Goal: Use online tool/utility: Utilize a website feature to perform a specific function

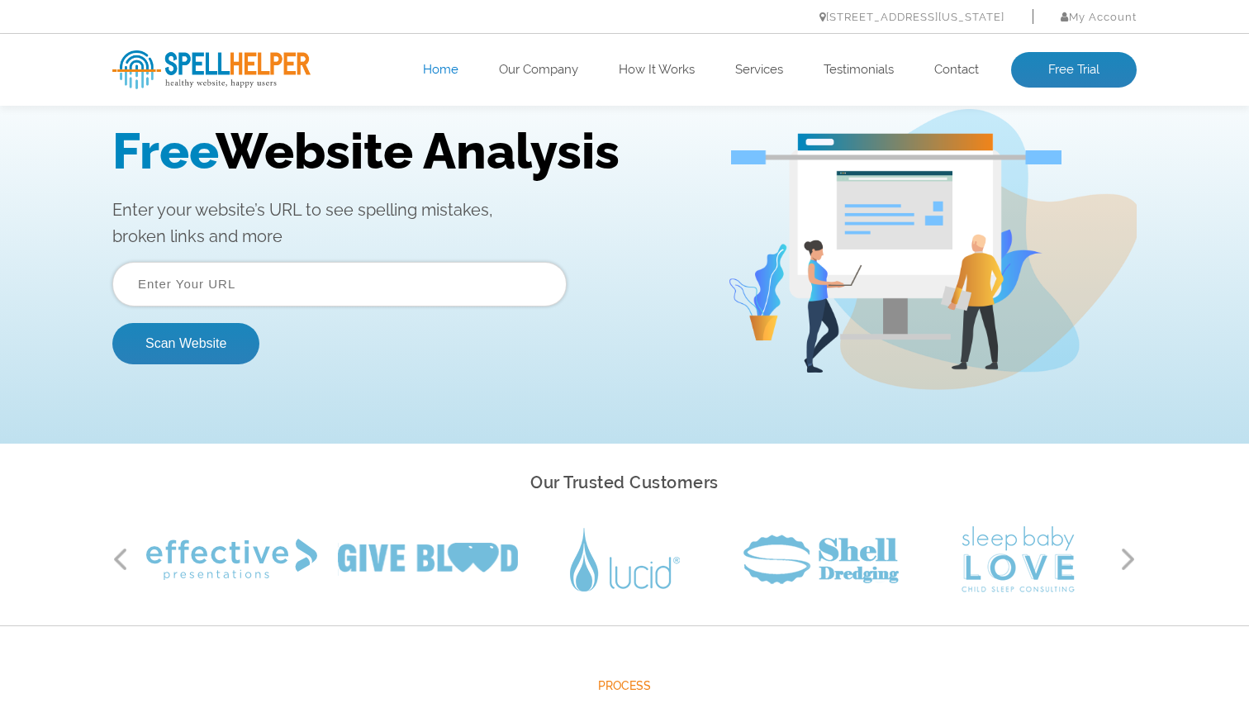
scroll to position [83, 0]
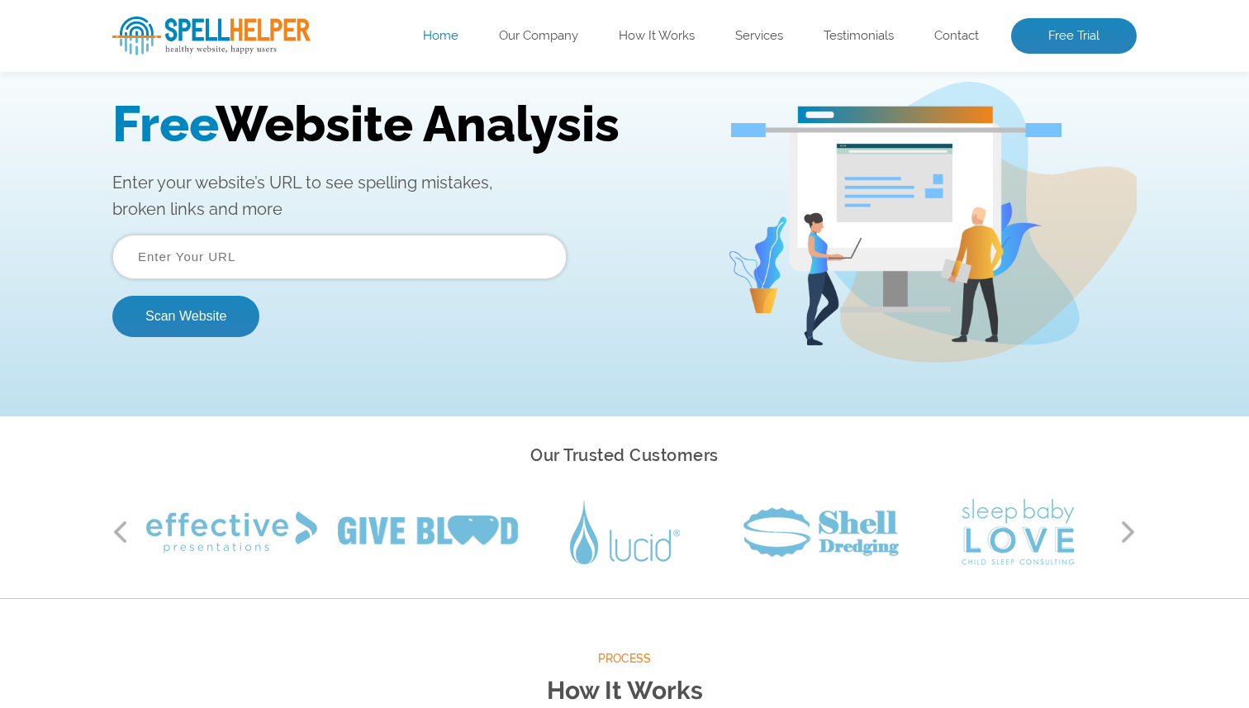
click at [381, 261] on input "text" at bounding box center [339, 257] width 454 height 45
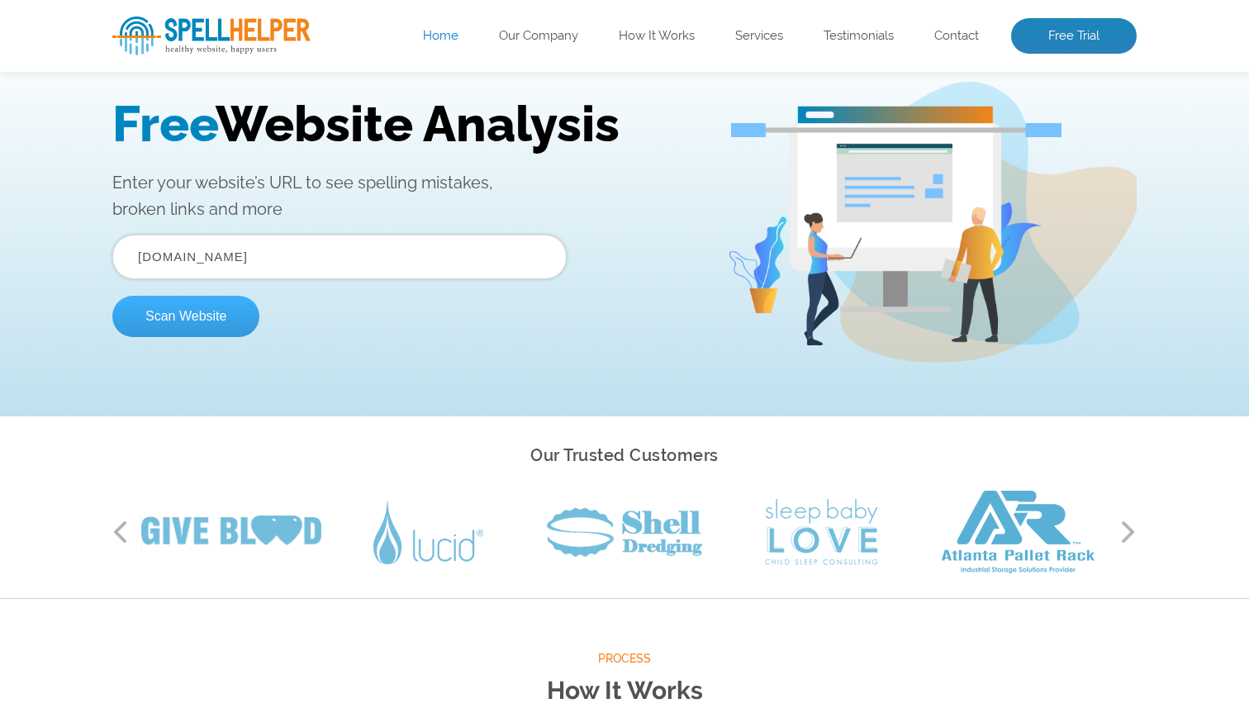
type input "[DOMAIN_NAME]"
click at [203, 333] on button "Scan Website" at bounding box center [185, 316] width 147 height 41
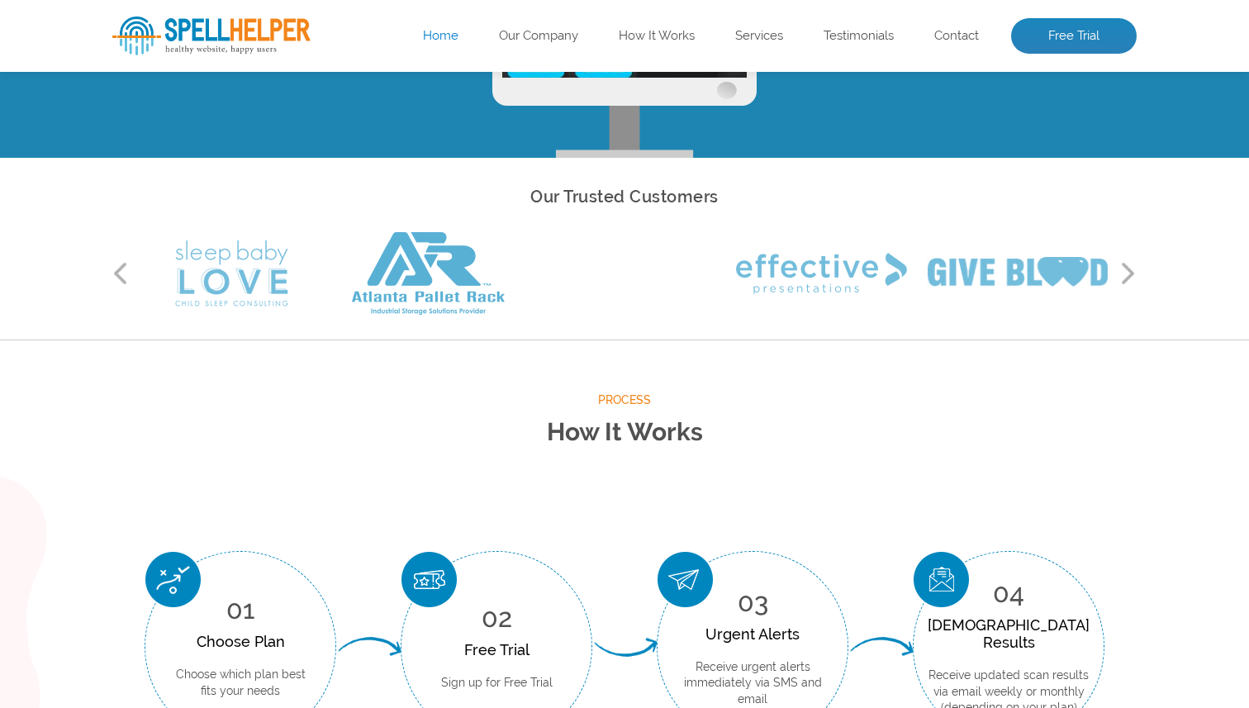
scroll to position [0, 0]
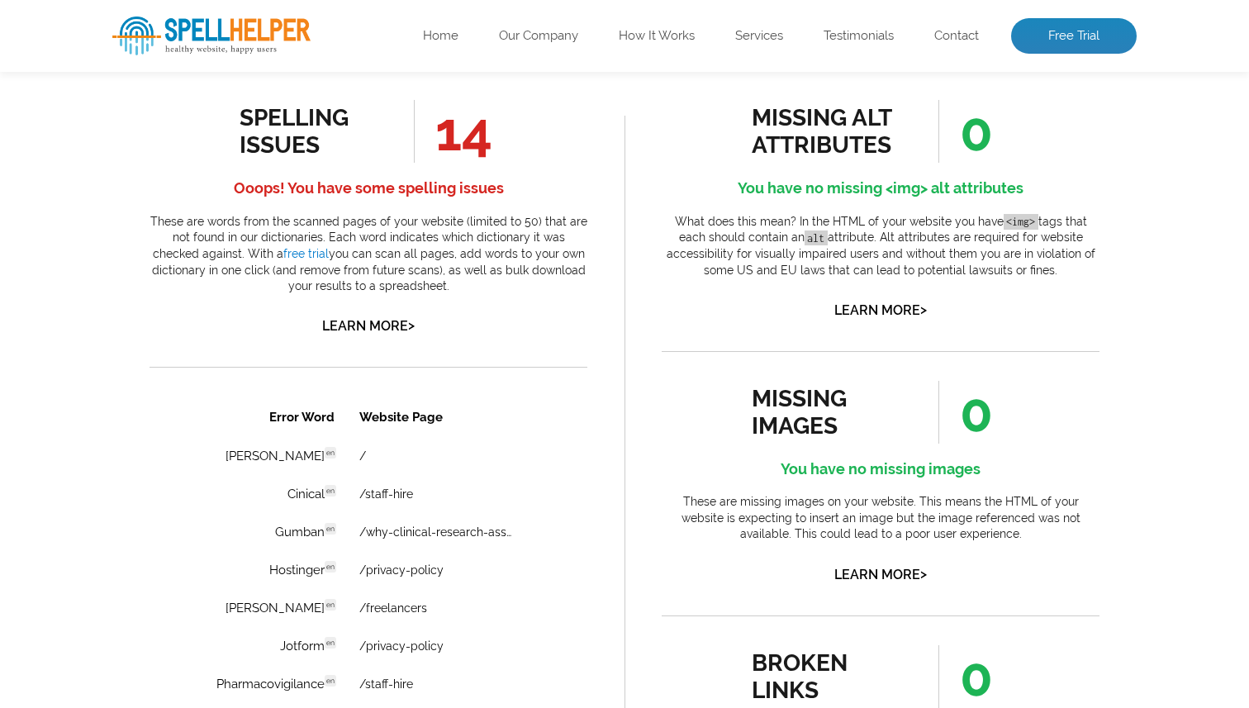
scroll to position [937, 0]
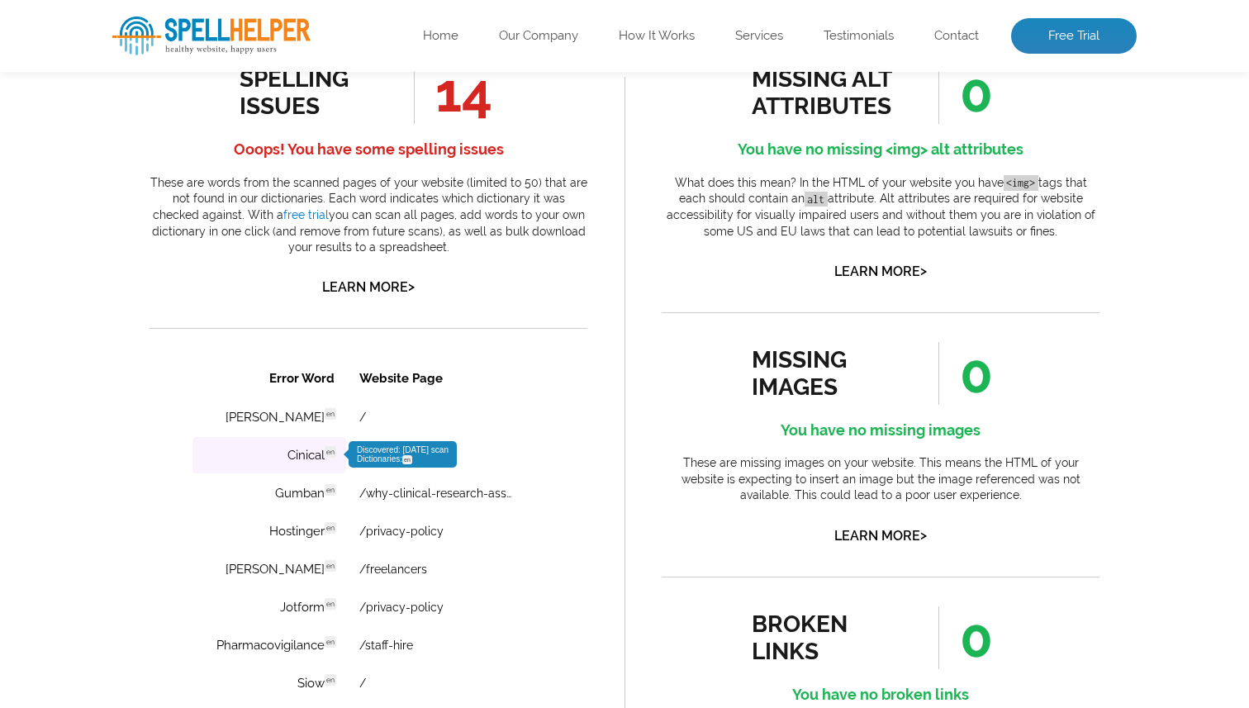
click at [330, 460] on td "Cinical en Discovered: [DATE] scan Dictionaries: en" at bounding box center [269, 455] width 154 height 36
click at [392, 454] on link "/staff-hire" at bounding box center [386, 454] width 54 height 13
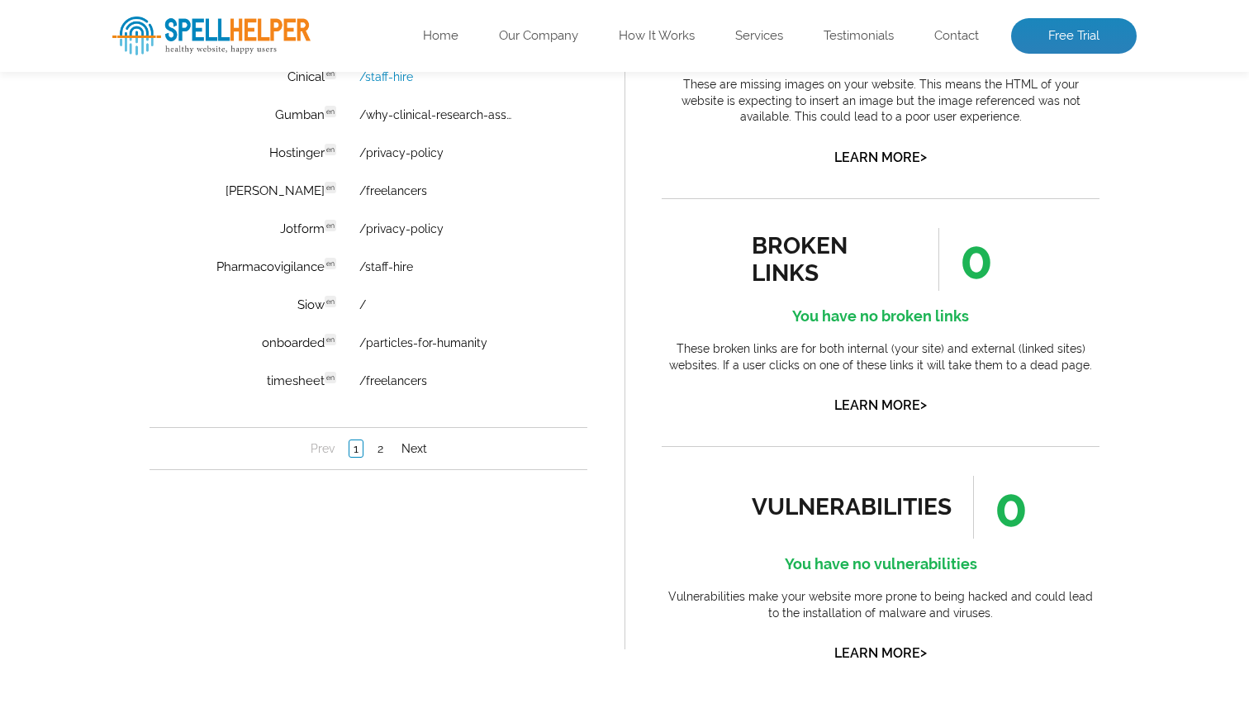
scroll to position [1355, 0]
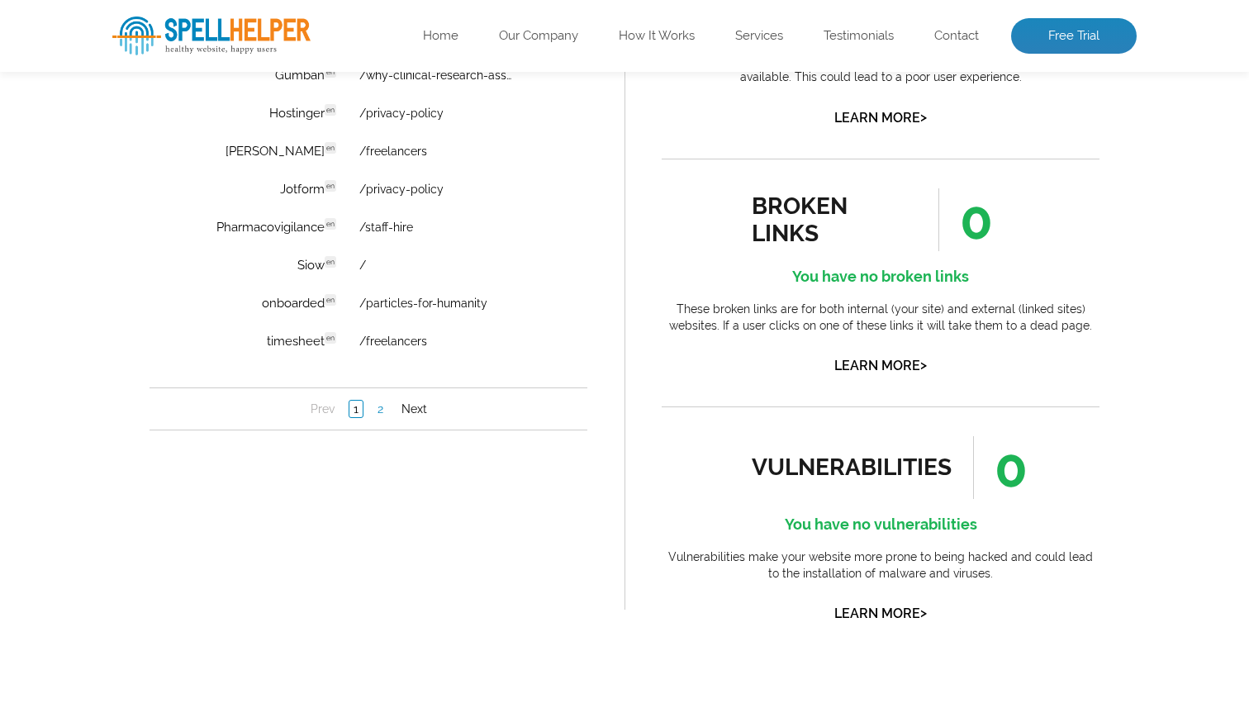
click at [378, 410] on link "2" at bounding box center [380, 409] width 14 height 17
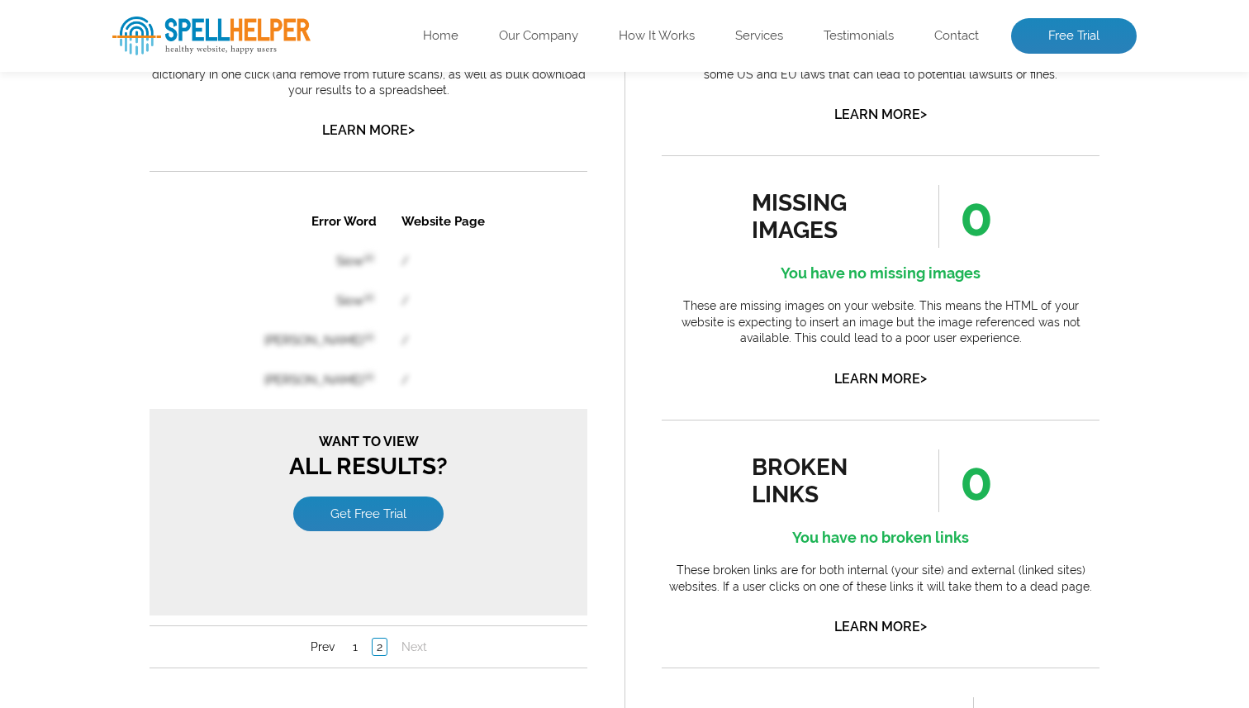
scroll to position [1172, 0]
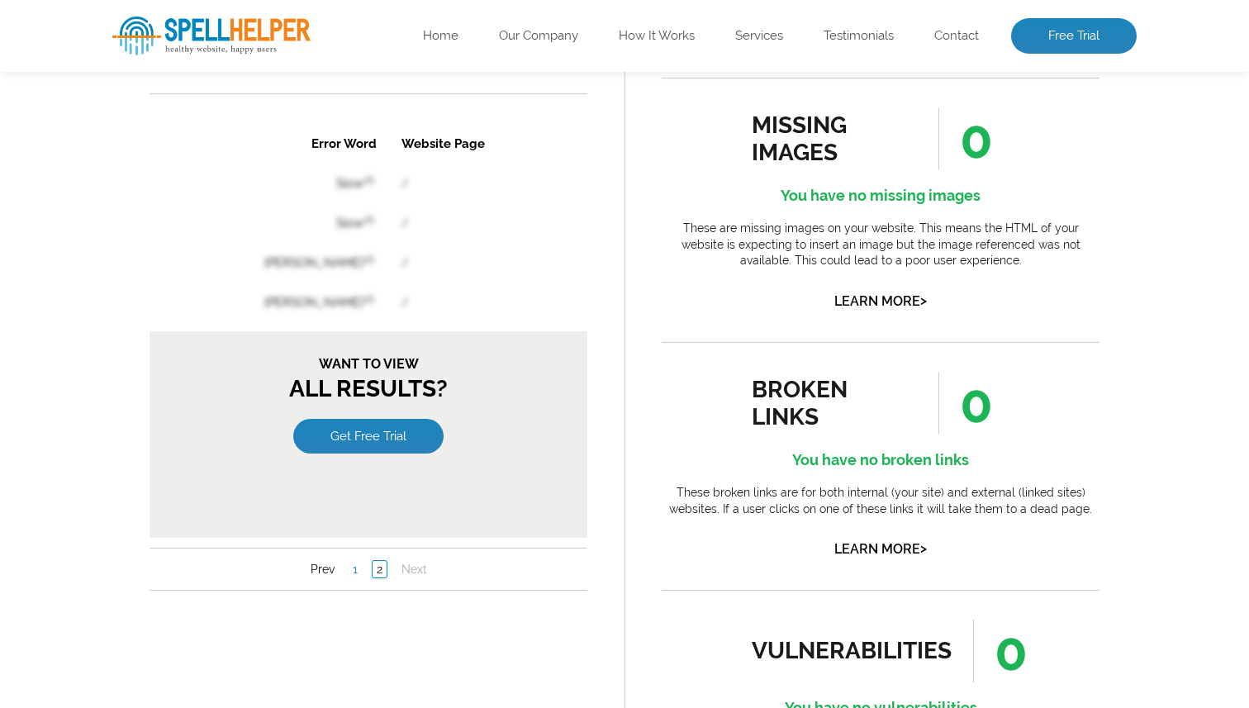
click at [357, 567] on link "1" at bounding box center [355, 569] width 13 height 17
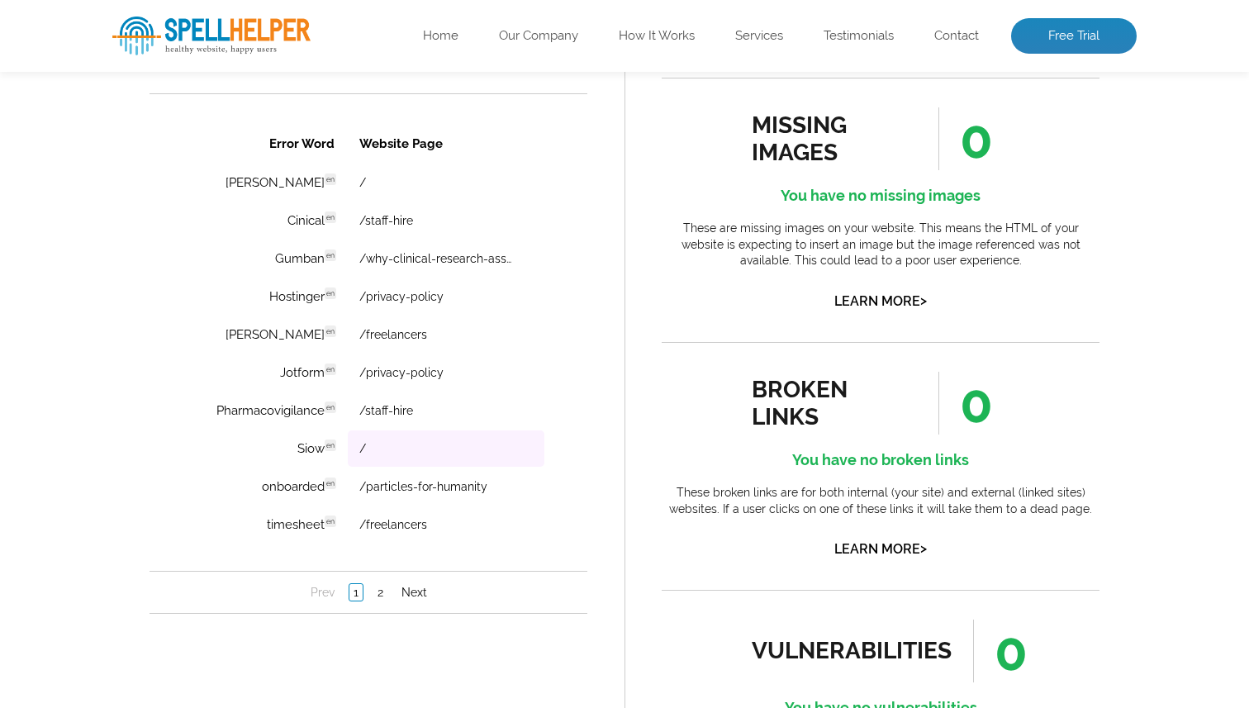
scroll to position [0, 0]
